Goal: Find contact information: Obtain details needed to contact an individual or organization

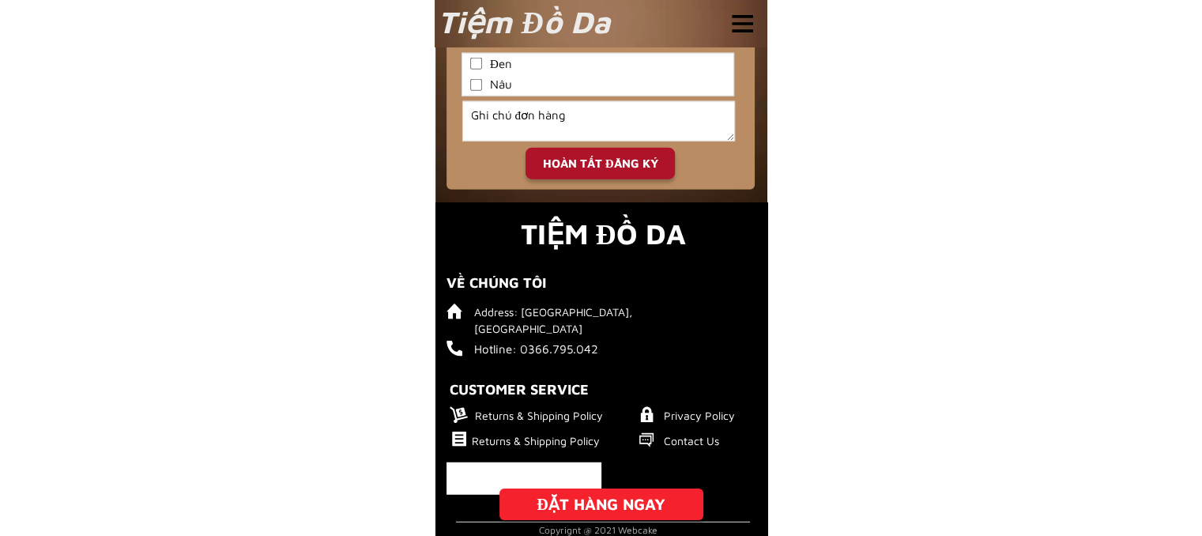
scroll to position [3972, 0]
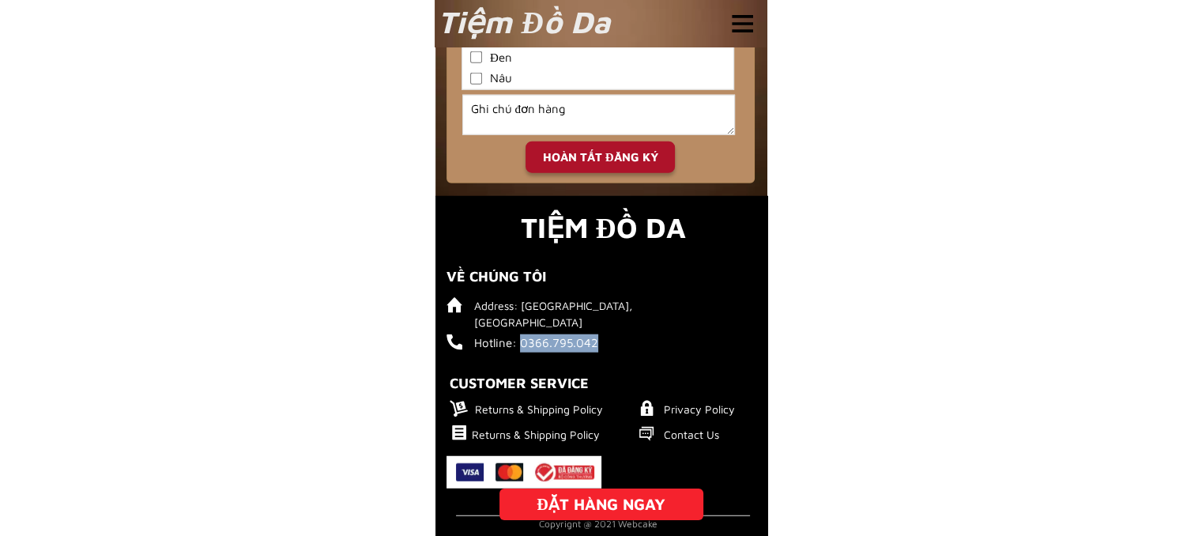
drag, startPoint x: 614, startPoint y: 341, endPoint x: 521, endPoint y: 341, distance: 93.3
click at [521, 341] on h6 "Hotline: 0366.795.042" at bounding box center [562, 343] width 176 height 18
copy h6 "0366.795.042"
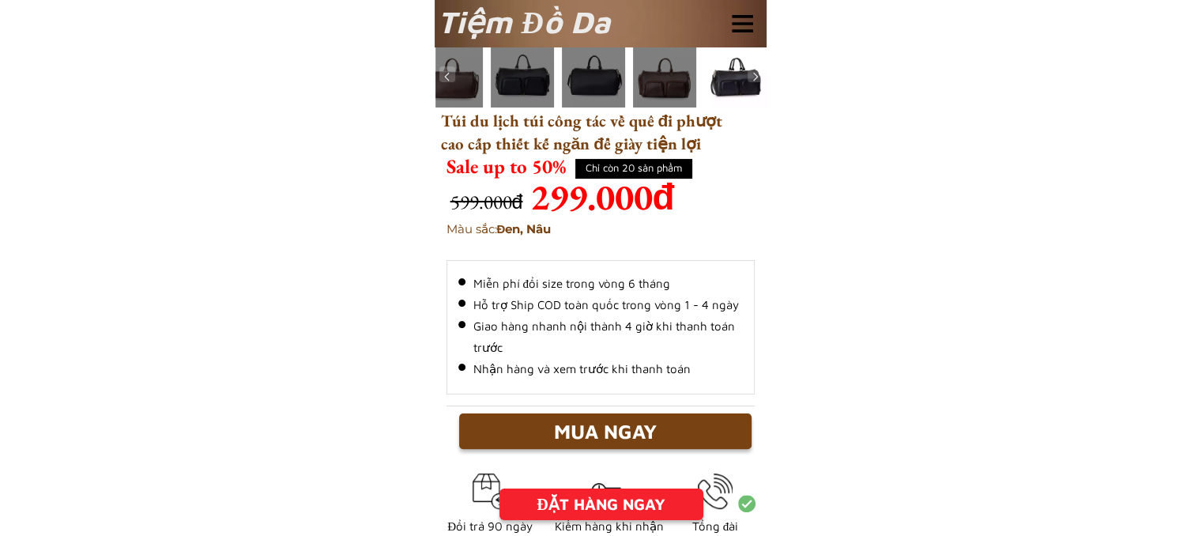
scroll to position [79, 0]
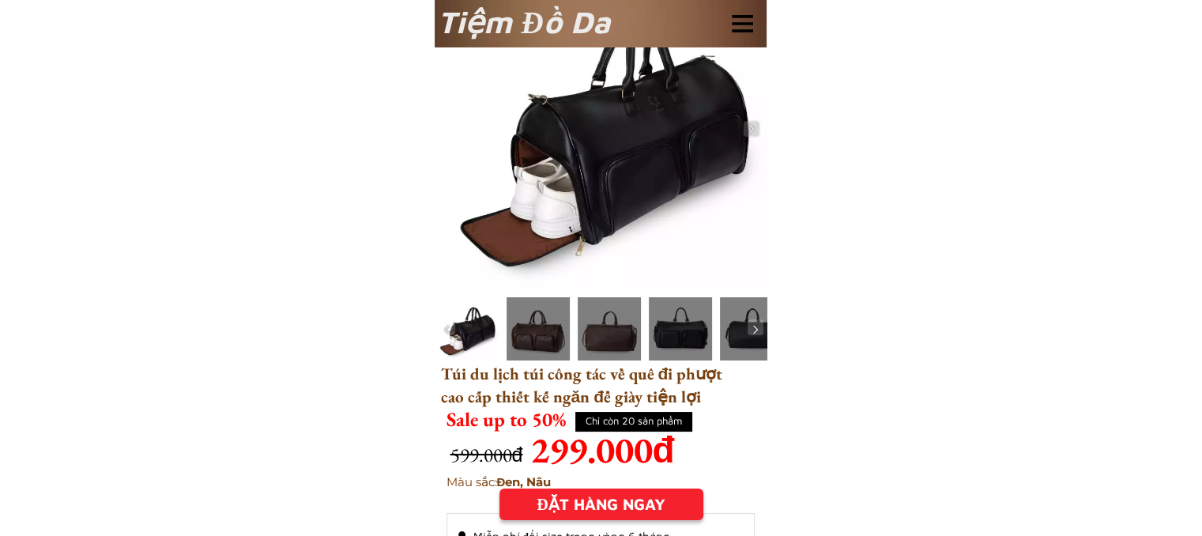
click at [519, 332] on div at bounding box center [538, 328] width 63 height 63
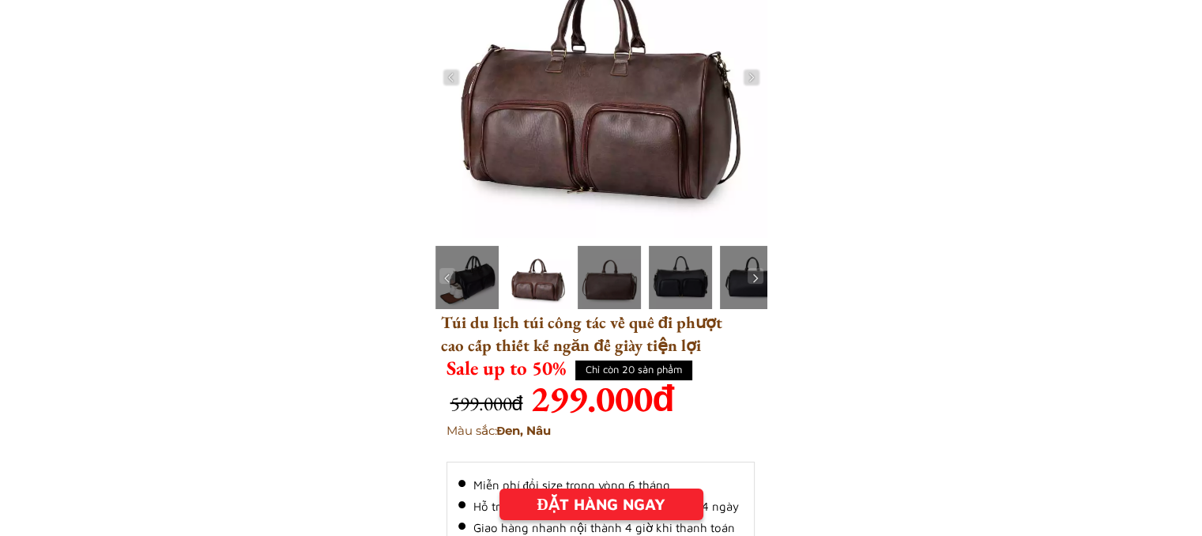
scroll to position [0, 0]
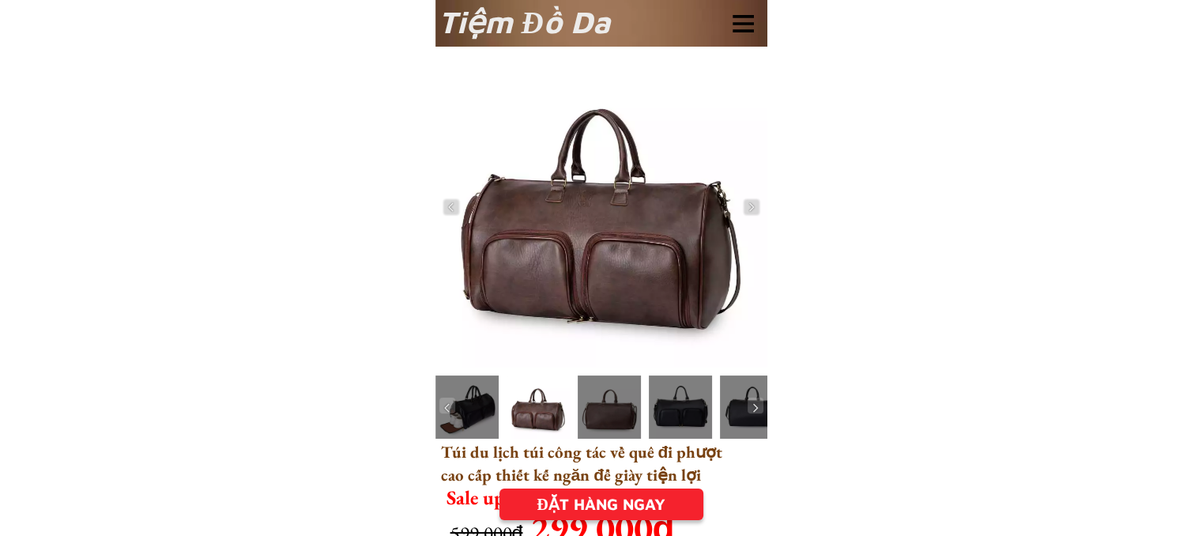
click at [749, 28] on div at bounding box center [743, 23] width 21 height 17
click at [737, 32] on div "Tiệm Đồ Da" at bounding box center [602, 23] width 332 height 47
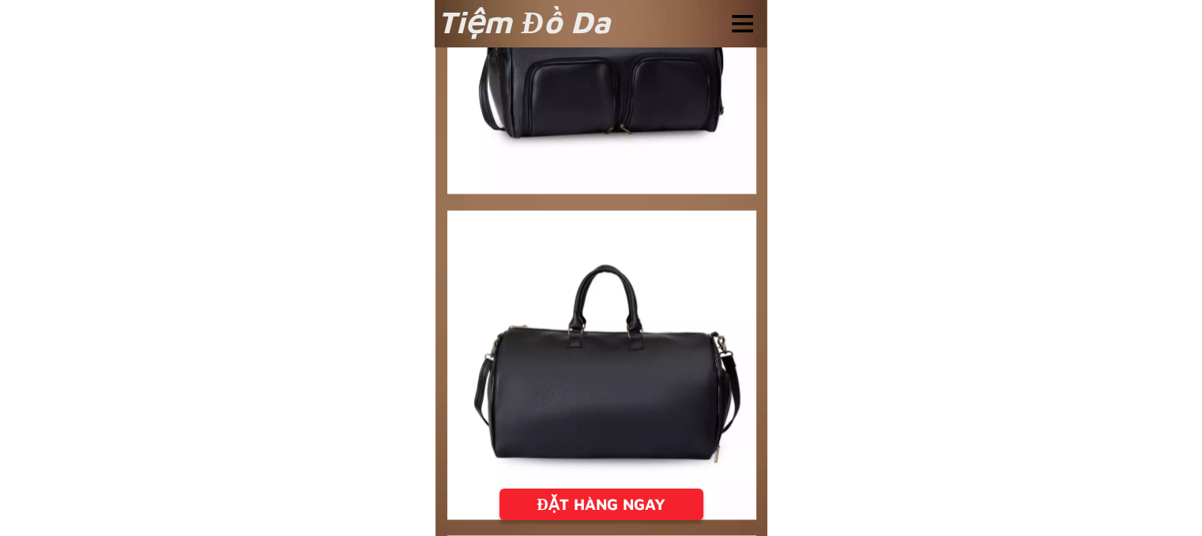
scroll to position [2372, 0]
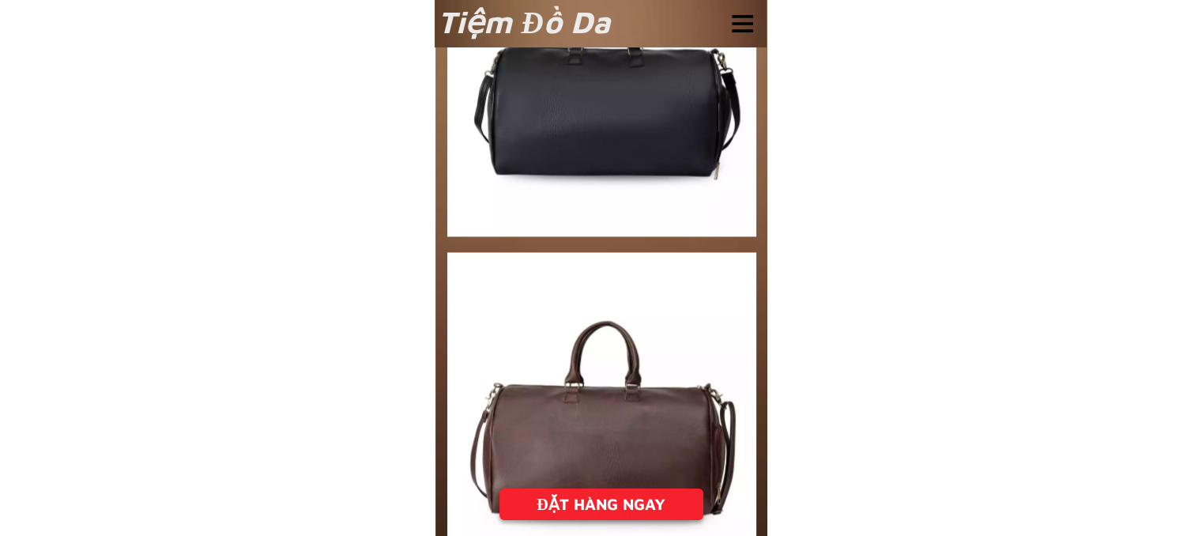
click at [744, 23] on div at bounding box center [742, 23] width 21 height 17
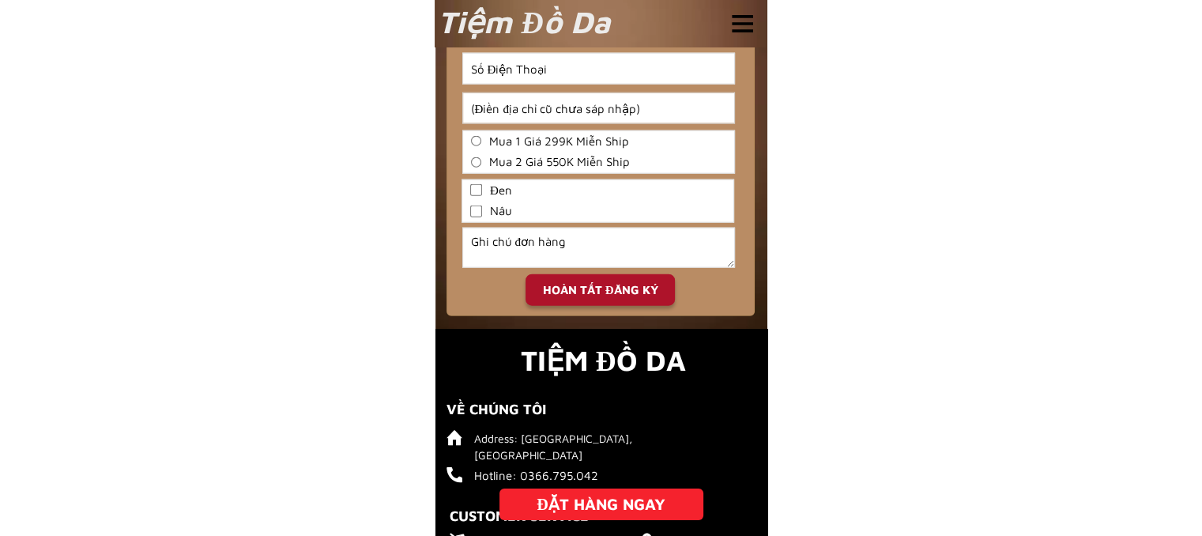
scroll to position [3972, 0]
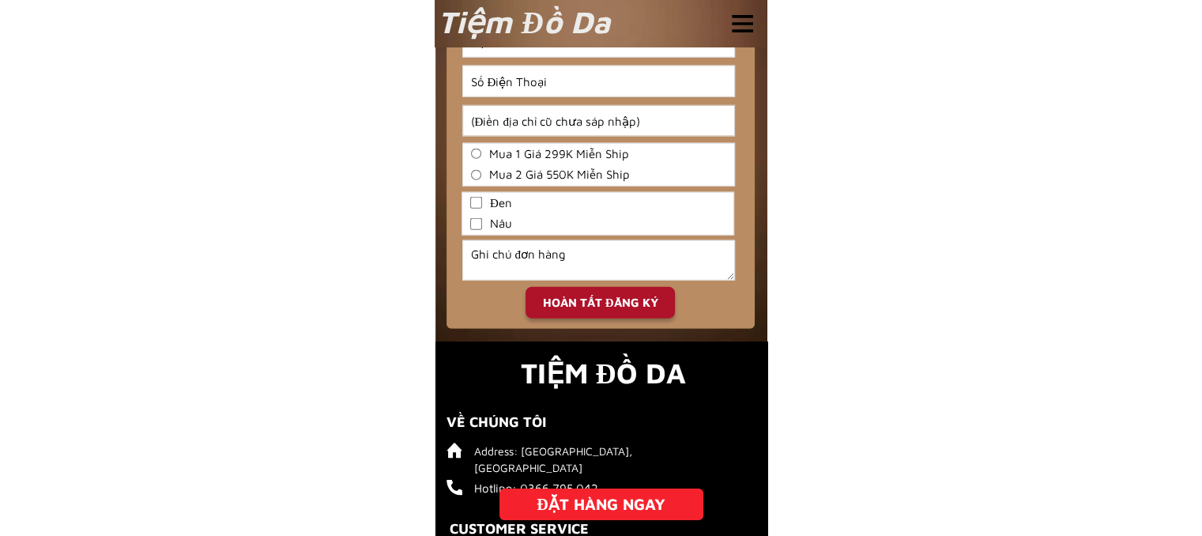
scroll to position [3972, 0]
